Goal: Task Accomplishment & Management: Use online tool/utility

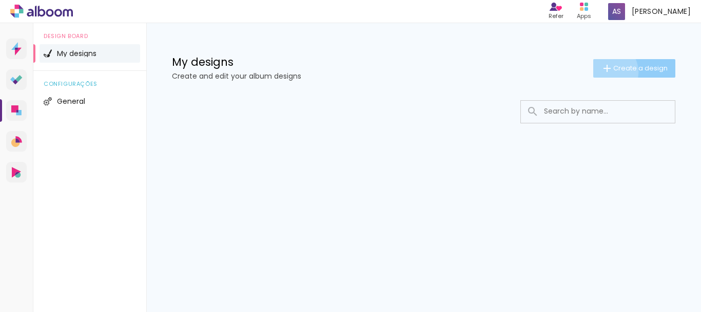
click at [606, 72] on iron-icon at bounding box center [607, 68] width 12 height 12
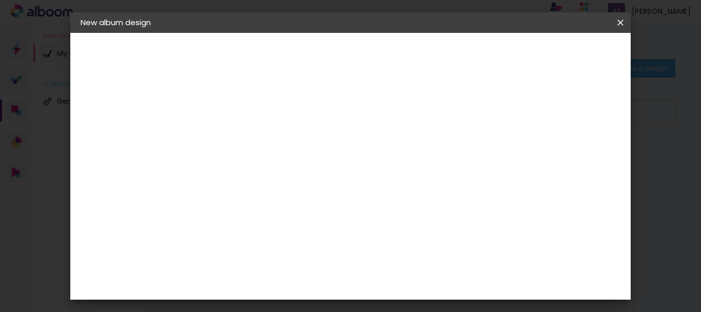
click at [107, 76] on iron-pages "Filling title..." at bounding box center [137, 76] width 112 height 21
click at [108, 76] on iron-pages "Filling title..." at bounding box center [137, 76] width 112 height 21
click at [249, 144] on input at bounding box center [249, 138] width 0 height 16
paste input "Nervigesic 300mg | Soothe Nerve Discomfort [GEOGRAPHIC_DATA]"
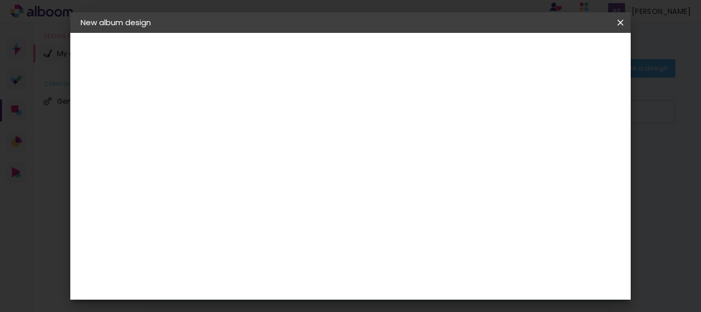
type input "Nervigesic 300mg | Soothe Nerve Discomfort [GEOGRAPHIC_DATA]"
type paper-input "Nervigesic 300mg | Soothe Nerve Discomfort [GEOGRAPHIC_DATA]"
click at [0, 0] on slot "Next" at bounding box center [0, 0] width 0 height 0
click at [273, 171] on iron-icon at bounding box center [269, 175] width 8 height 8
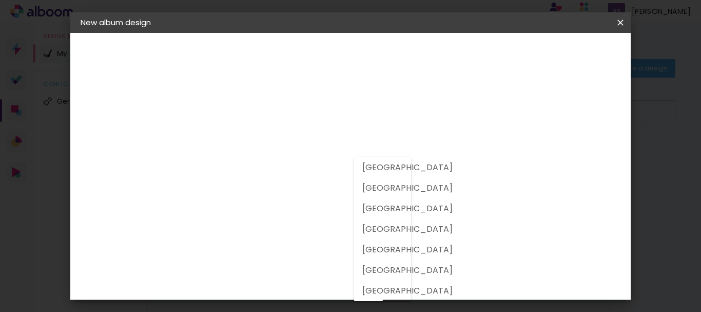
click at [0, 0] on slot "[GEOGRAPHIC_DATA]" at bounding box center [0, 0] width 0 height 0
type input "[GEOGRAPHIC_DATA]"
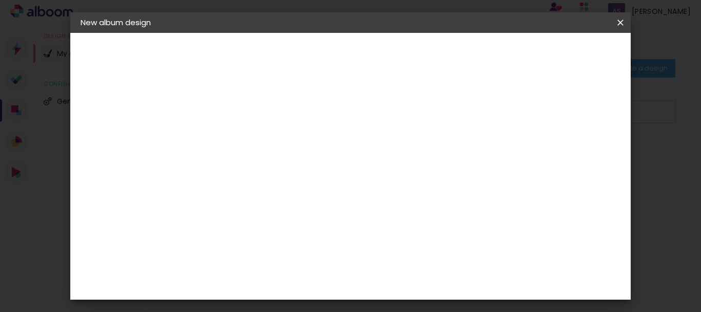
click at [302, 200] on input at bounding box center [263, 206] width 80 height 13
click at [292, 196] on input at bounding box center [263, 202] width 80 height 13
click at [268, 200] on input "adina" at bounding box center [248, 206] width 50 height 13
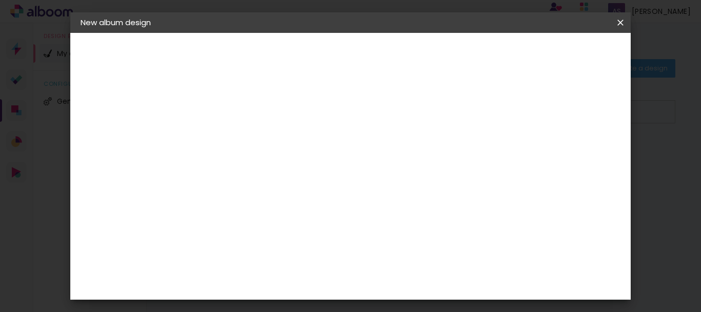
type input "adina75"
type paper-input "adina75"
click at [350, 215] on div "Suggest an album company" at bounding box center [330, 218] width 39 height 25
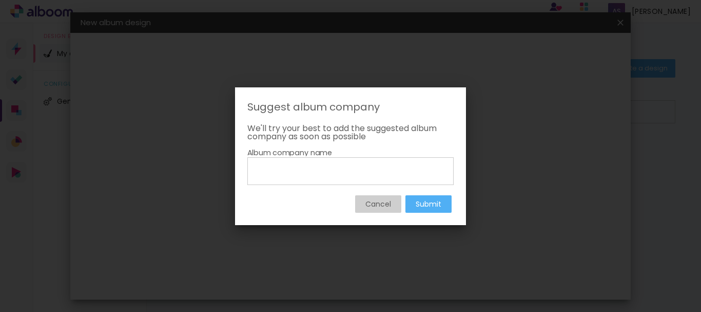
click at [289, 174] on input at bounding box center [350, 170] width 199 height 17
type input "adina75"
type paper-input "adina75"
click at [413, 203] on paper-button "Submit" at bounding box center [429, 203] width 46 height 17
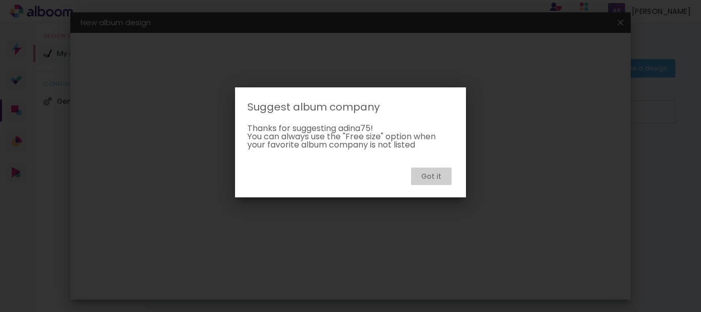
click at [0, 0] on slot "Got it" at bounding box center [0, 0] width 0 height 0
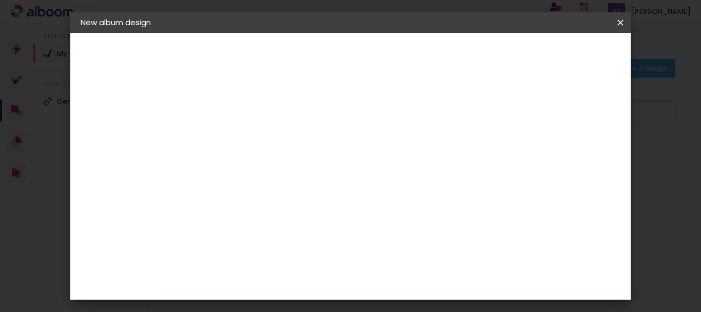
click at [0, 0] on slot "Free Size" at bounding box center [0, 0] width 0 height 0
click at [350, 209] on div "Suggest an album company" at bounding box center [330, 218] width 39 height 25
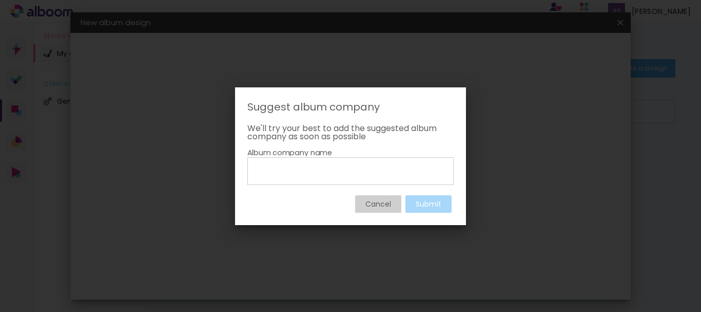
click at [379, 197] on paper-button "Cancel" at bounding box center [378, 203] width 46 height 17
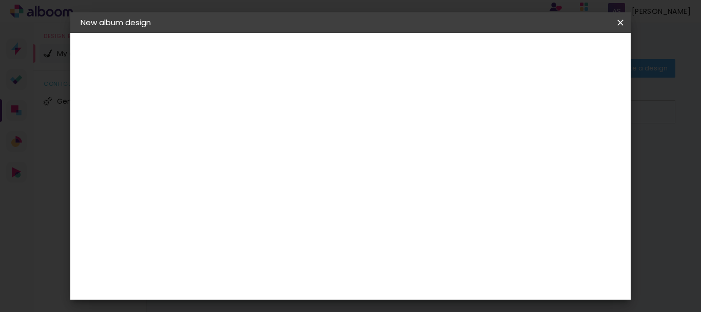
click at [367, 47] on paper-button "Next" at bounding box center [348, 54] width 37 height 17
click at [567, 48] on paper-button "Start design" at bounding box center [535, 54] width 64 height 17
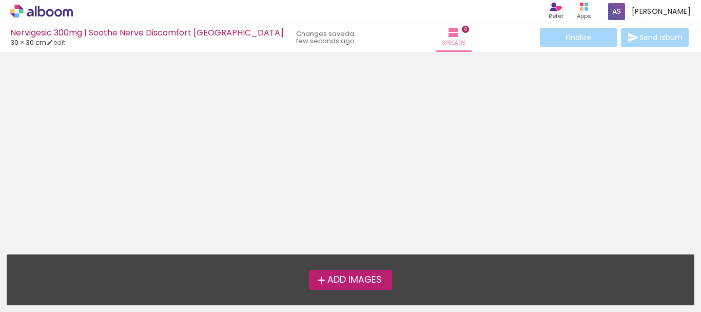
scroll to position [32, 0]
click at [336, 279] on span "Add Images" at bounding box center [355, 279] width 54 height 9
click at [0, 0] on input "file" at bounding box center [0, 0] width 0 height 0
click at [60, 41] on link "edit" at bounding box center [55, 42] width 19 height 9
type input "30"
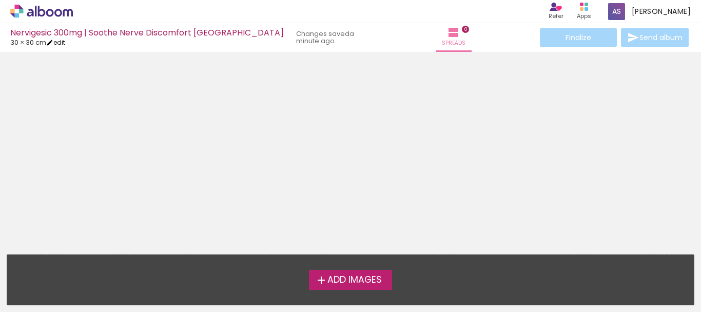
type input "60"
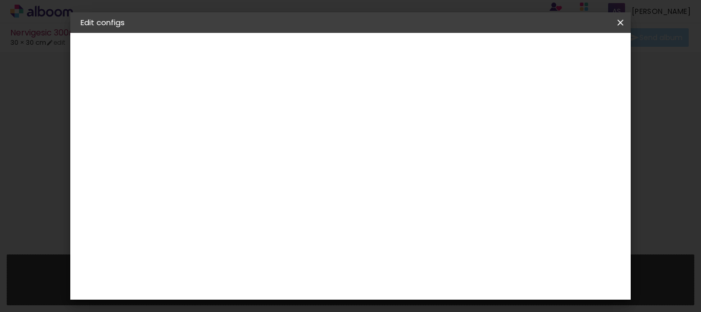
click at [621, 25] on iron-icon at bounding box center [621, 22] width 12 height 10
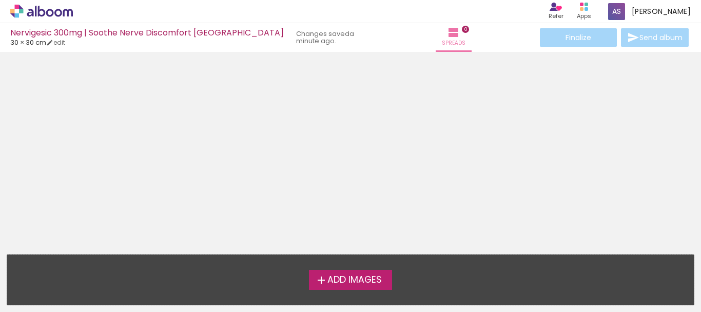
click at [583, 36] on div "Finalize Send album" at bounding box center [614, 37] width 153 height 18
click at [68, 30] on div "Nervigesic 300mg | Soothe Nerve Discomfort [GEOGRAPHIC_DATA]" at bounding box center [147, 34] width 274 height 10
click at [605, 38] on div "Finalize Send album" at bounding box center [614, 37] width 153 height 18
click at [640, 40] on div "Finalize Send album" at bounding box center [614, 37] width 153 height 18
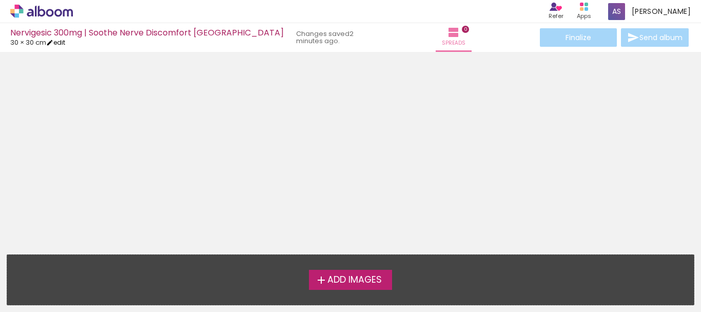
click at [53, 43] on iron-icon at bounding box center [49, 42] width 7 height 7
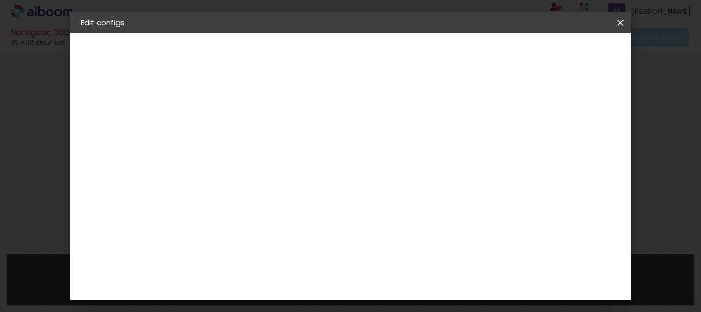
click at [114, 106] on div "2. Specs" at bounding box center [137, 105] width 112 height 12
click at [115, 104] on div "2. Specs" at bounding box center [137, 105] width 112 height 12
click at [118, 128] on div "Free size" at bounding box center [109, 127] width 15 height 14
click at [273, 201] on input at bounding box center [248, 206] width 50 height 13
click at [350, 213] on div "Suggest an album company" at bounding box center [330, 218] width 39 height 25
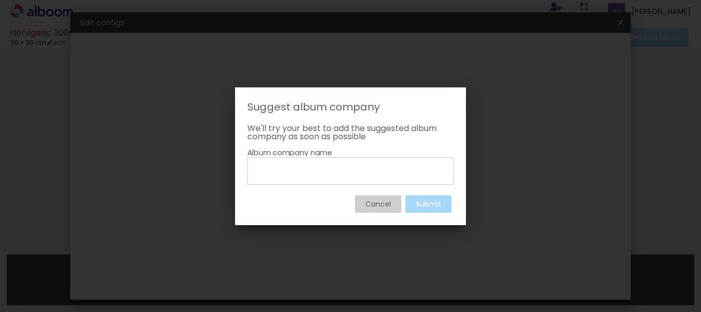
click at [357, 205] on paper-button "Cancel" at bounding box center [378, 203] width 46 height 17
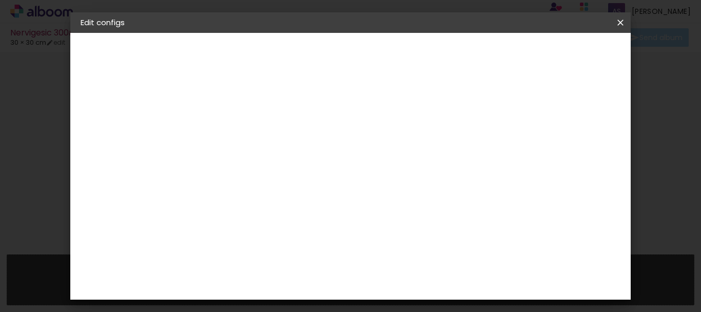
click at [0, 0] on slot "Free Size" at bounding box center [0, 0] width 0 height 0
click at [624, 21] on iron-icon at bounding box center [621, 22] width 12 height 10
